Goal: Navigation & Orientation: Understand site structure

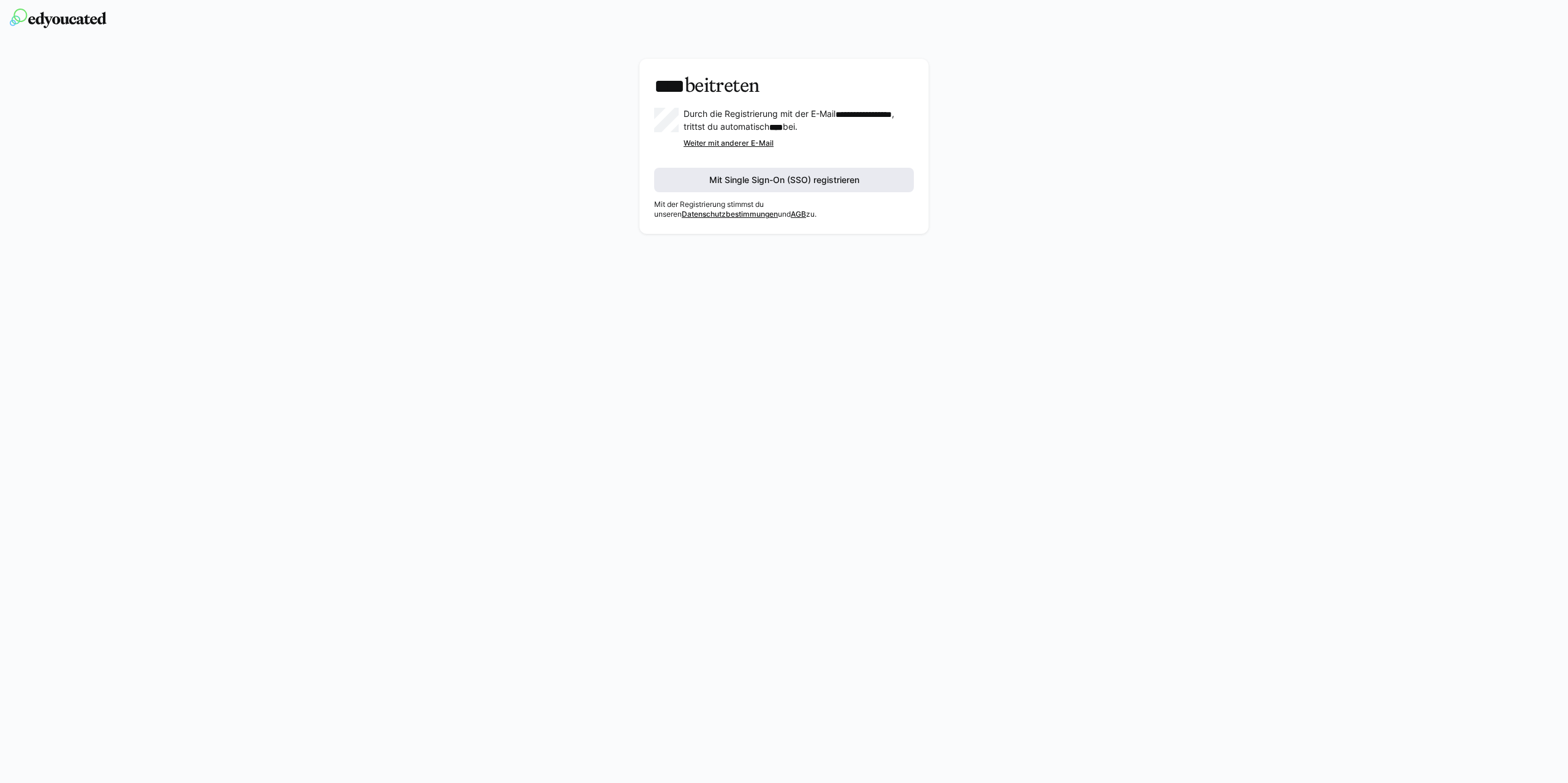
click at [826, 180] on span "Mit Single Sign-On (SSO) registrieren" at bounding box center [784, 179] width 154 height 12
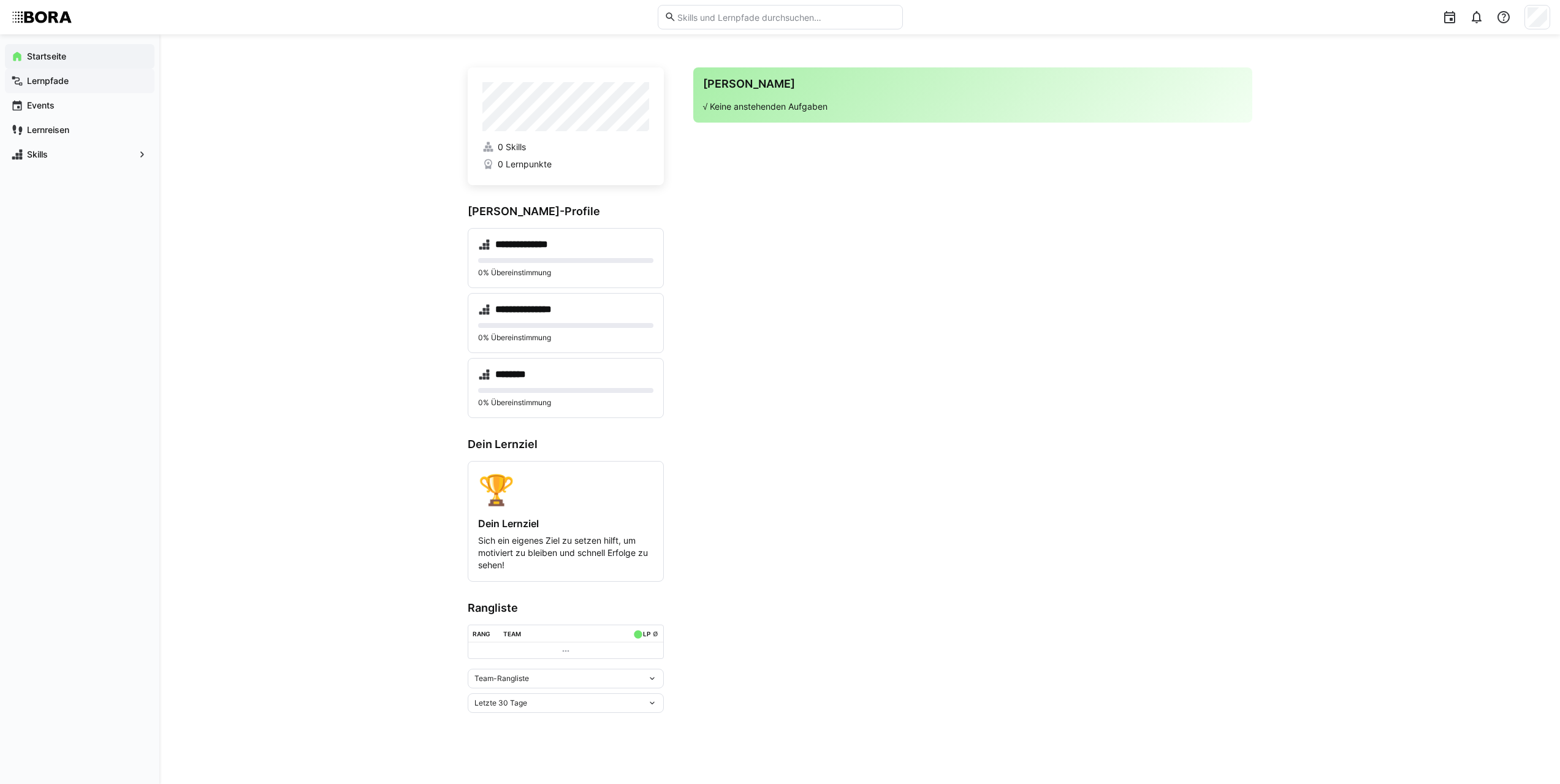
click at [90, 88] on div "Lernpfade" at bounding box center [80, 81] width 150 height 24
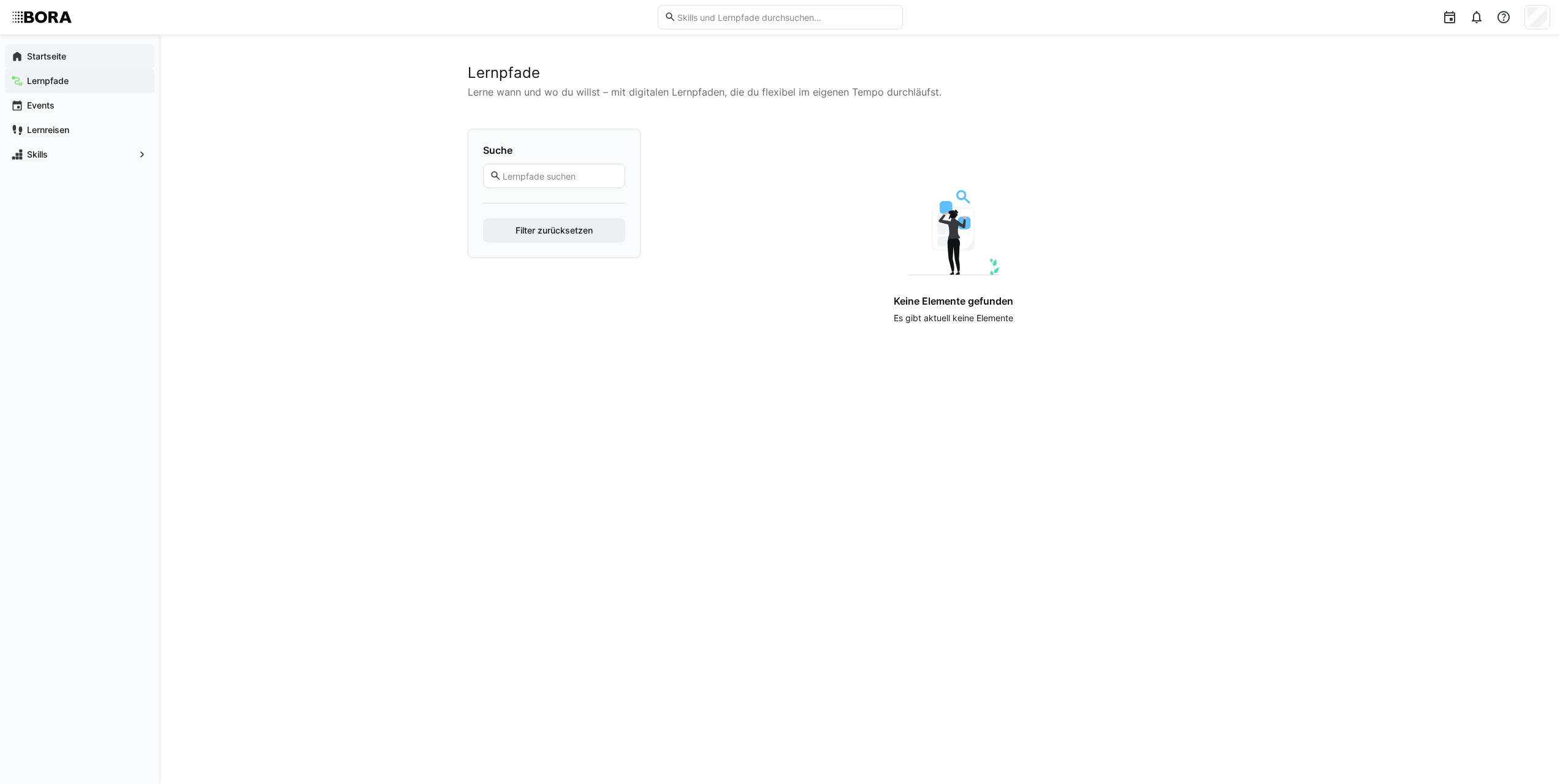
click at [78, 56] on span "Startseite" at bounding box center [86, 56] width 123 height 12
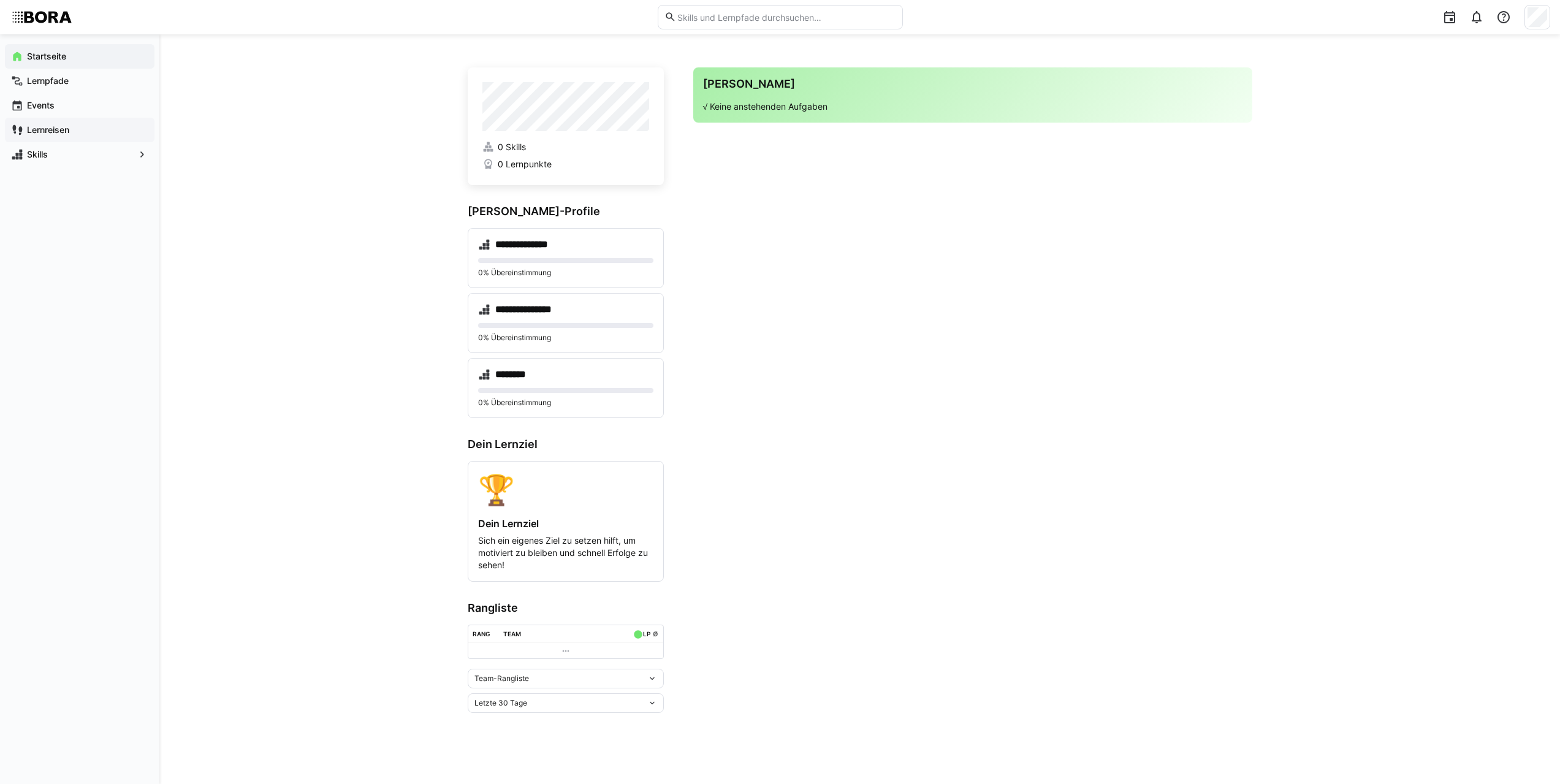
click at [0, 0] on app-navigation-label "Lernreisen" at bounding box center [0, 0] width 0 height 0
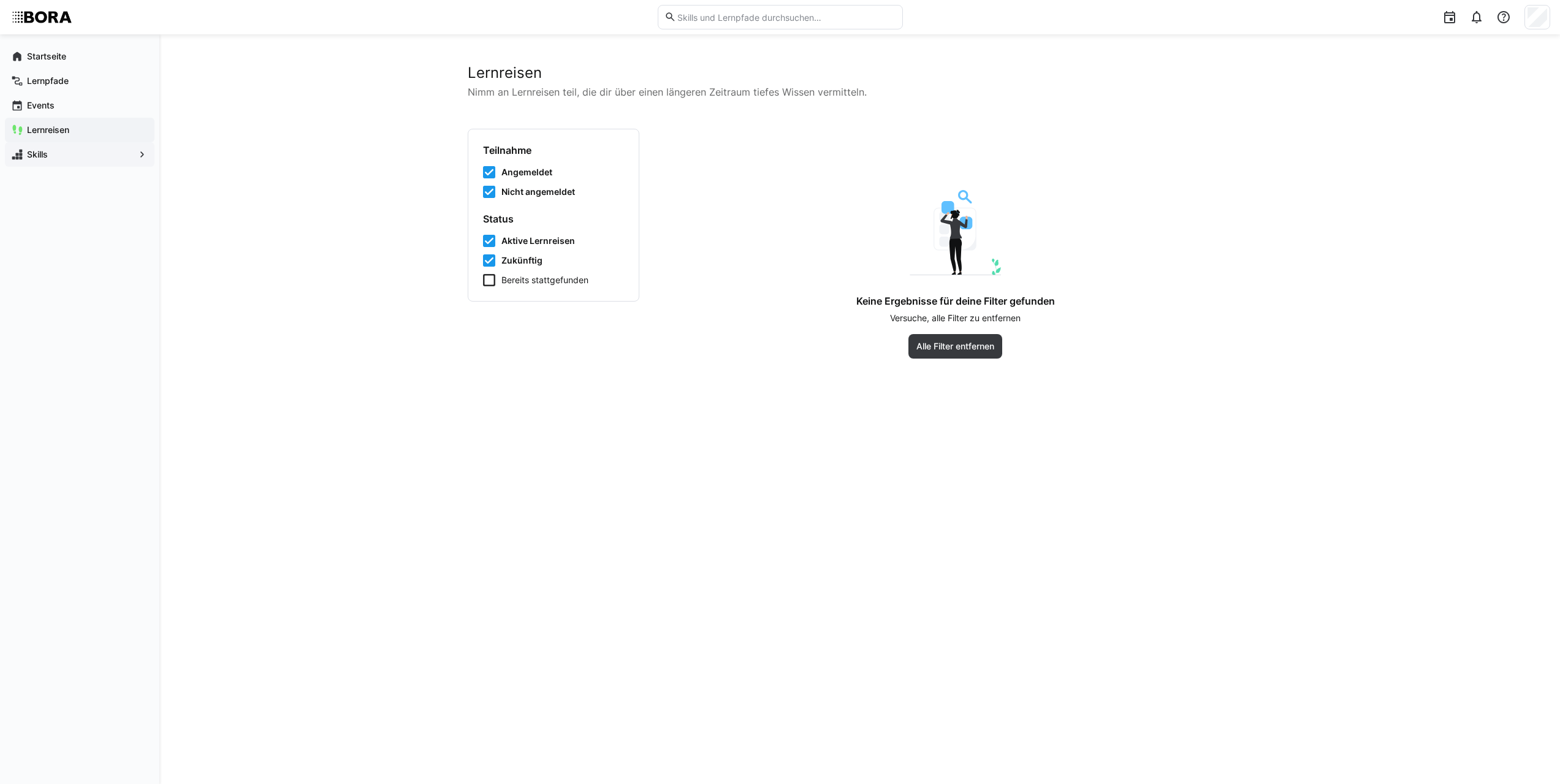
click at [67, 148] on span "Skills" at bounding box center [79, 154] width 109 height 12
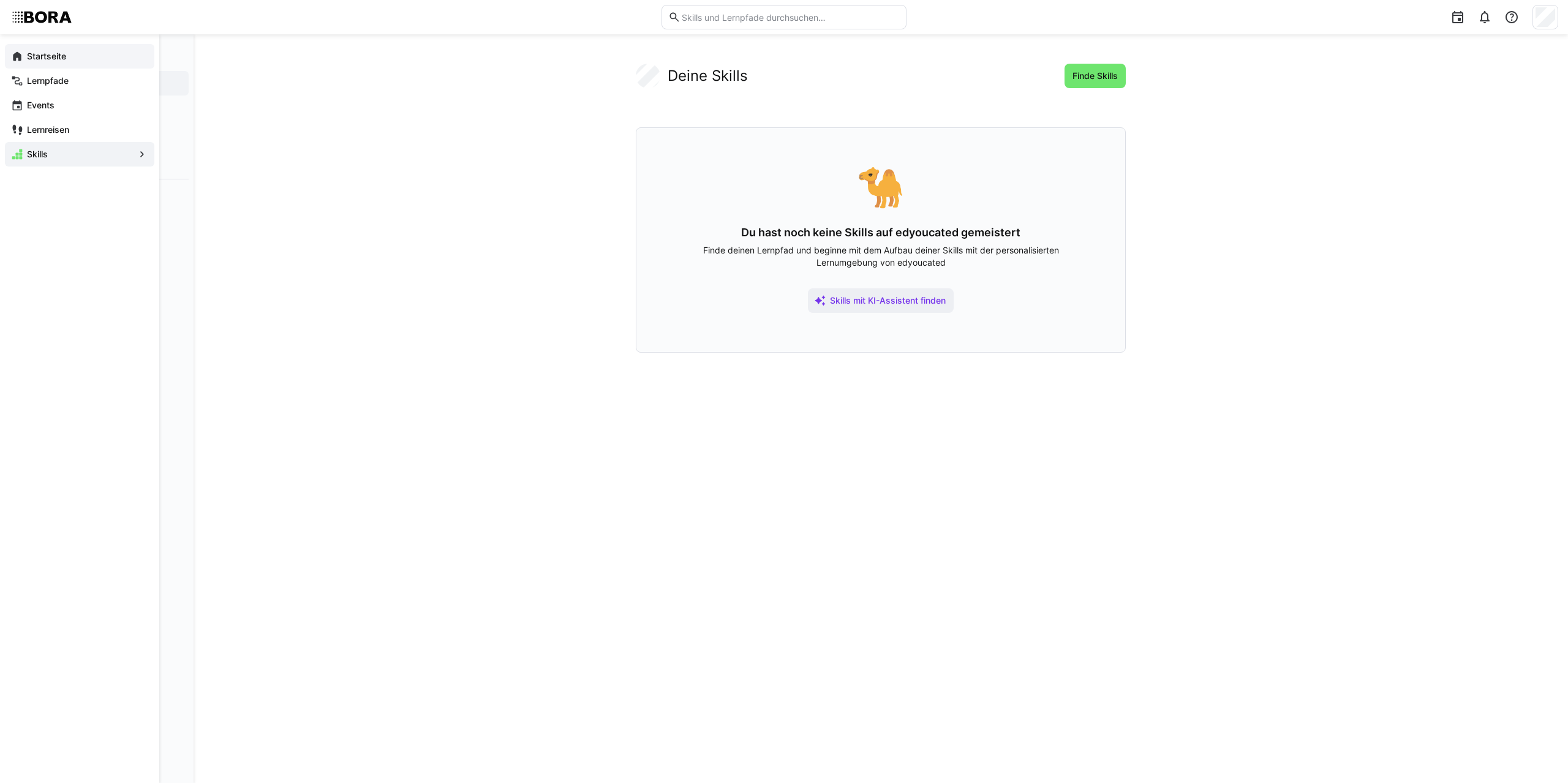
click at [40, 50] on div "Startseite" at bounding box center [80, 56] width 150 height 24
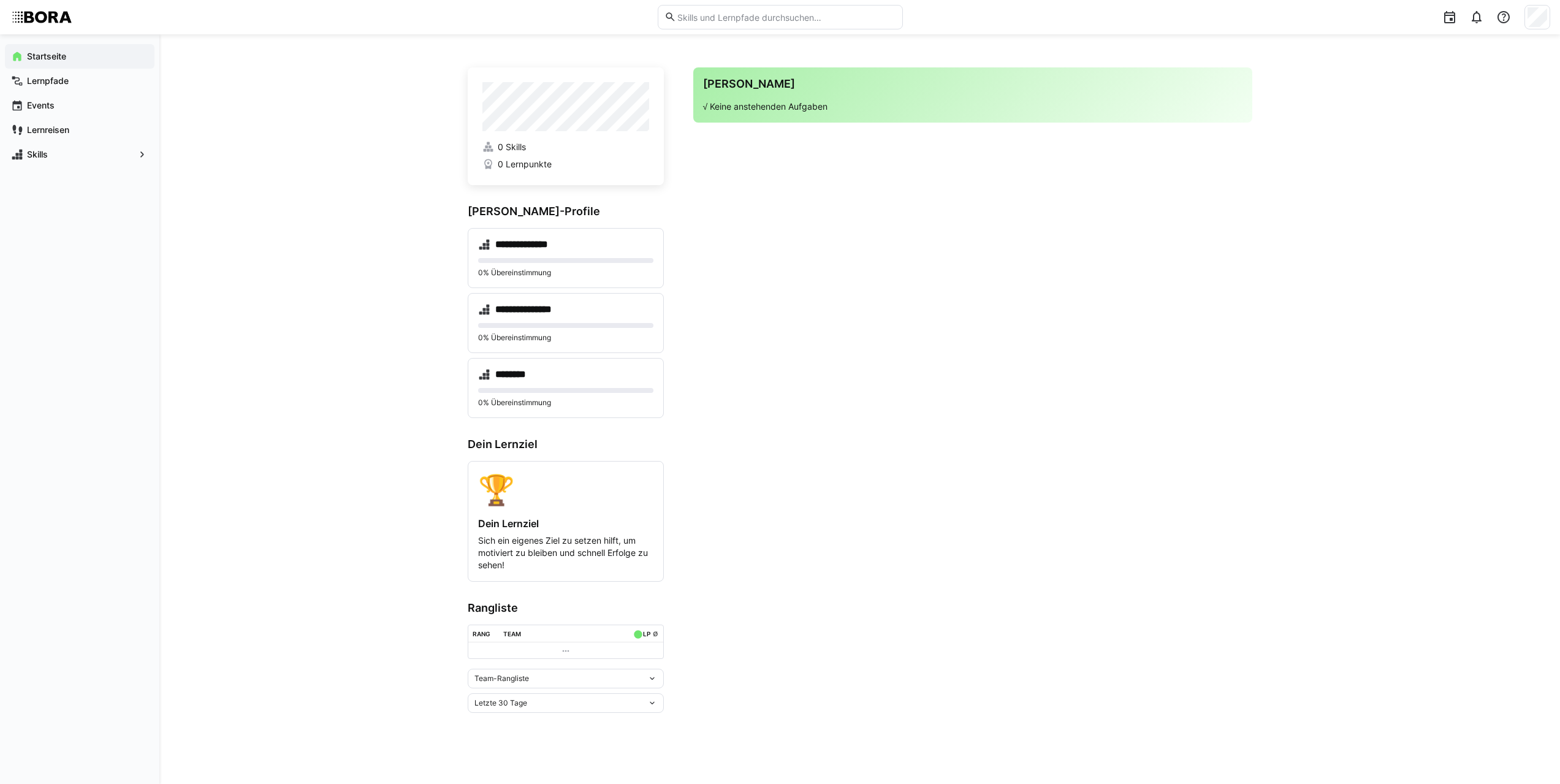
click at [655, 708] on eds-icon at bounding box center [652, 703] width 10 height 10
